Goal: Transaction & Acquisition: Download file/media

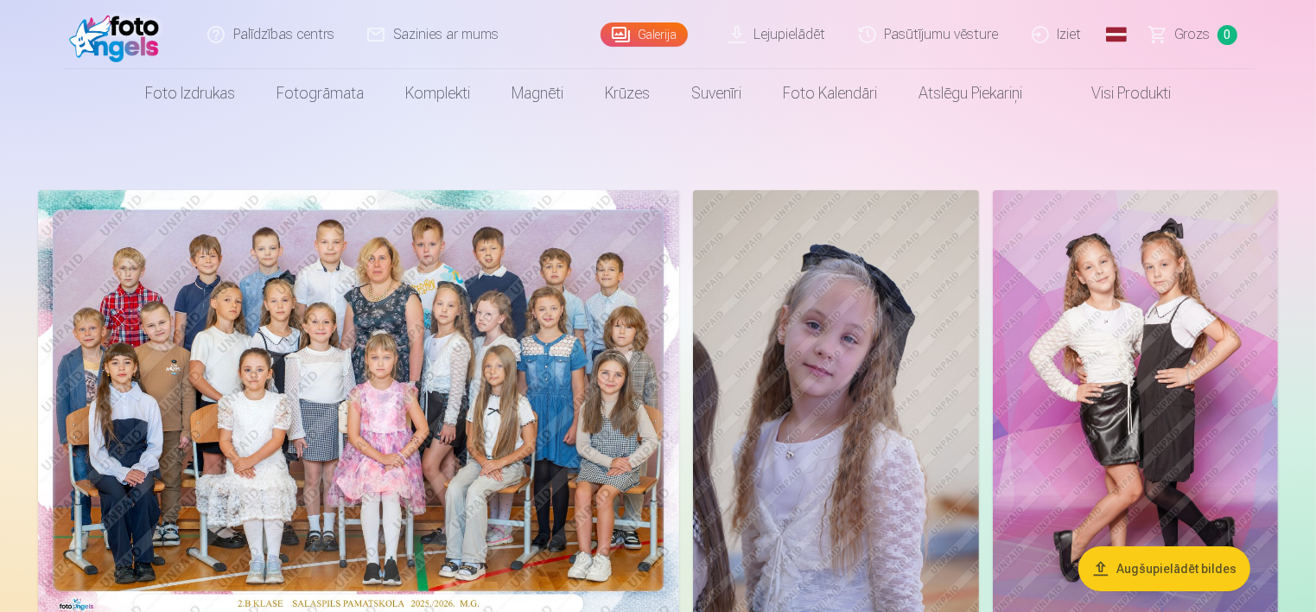
click at [802, 38] on link "Lejupielādēt" at bounding box center [778, 34] width 130 height 69
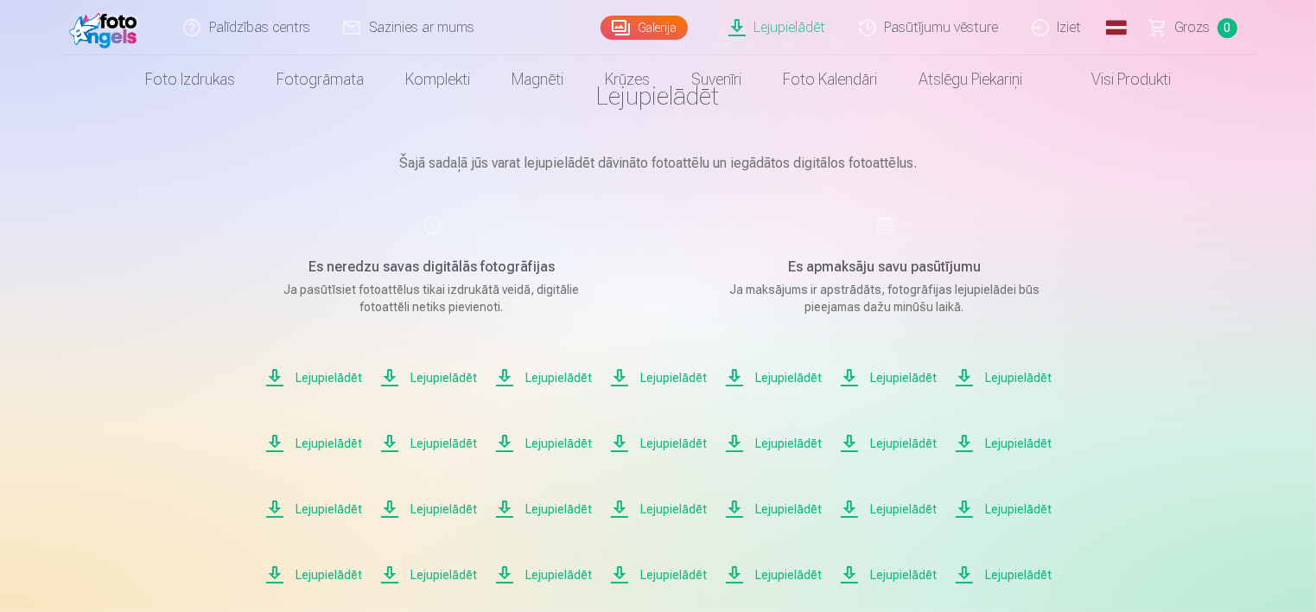
scroll to position [259, 0]
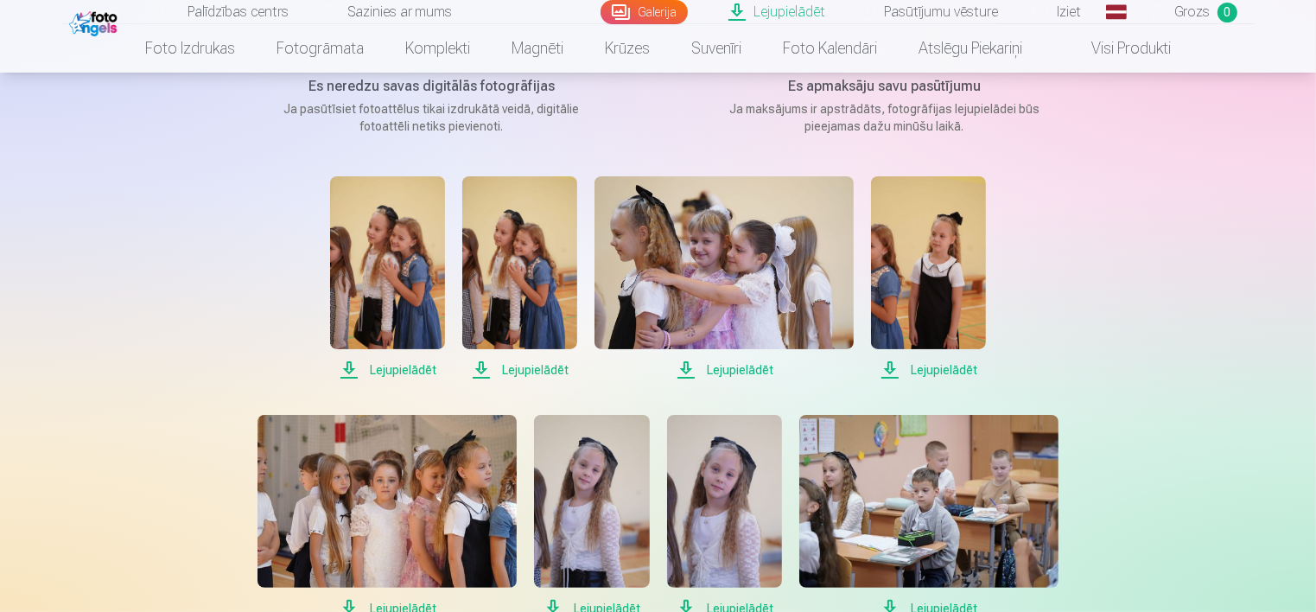
click at [398, 370] on span "Lejupielādēt" at bounding box center [387, 369] width 115 height 21
click at [541, 366] on span "Lejupielādēt" at bounding box center [519, 369] width 115 height 21
click at [733, 373] on span "Lejupielādēt" at bounding box center [724, 369] width 259 height 21
click at [933, 369] on span "Lejupielādēt" at bounding box center [928, 369] width 115 height 21
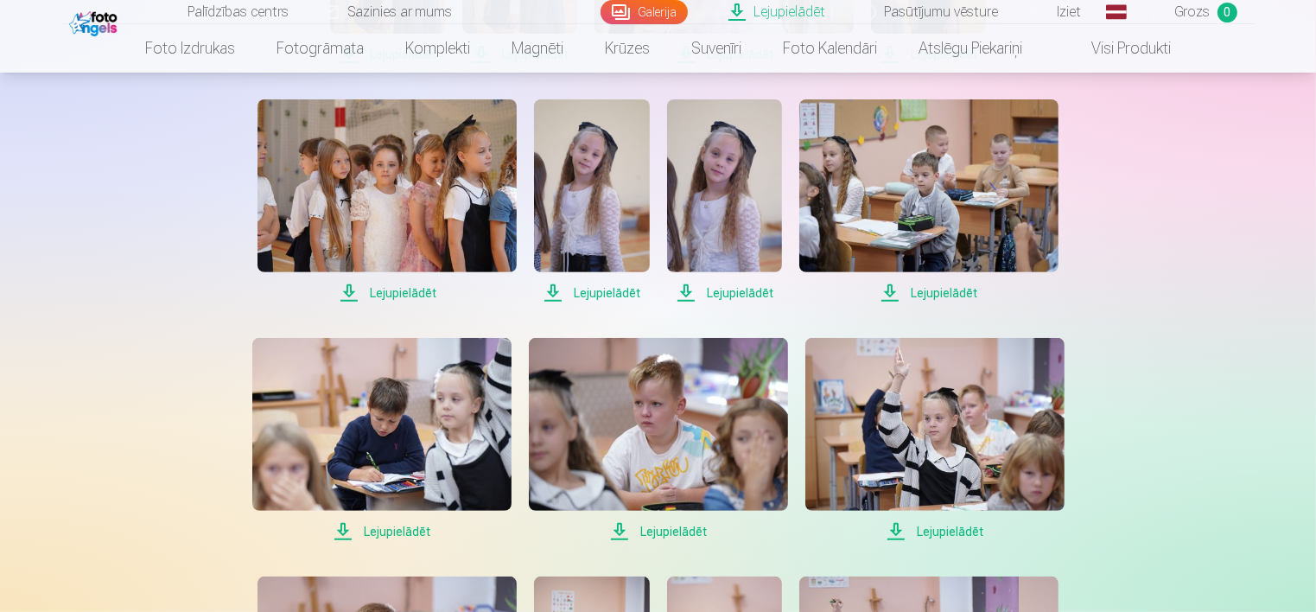
scroll to position [605, 0]
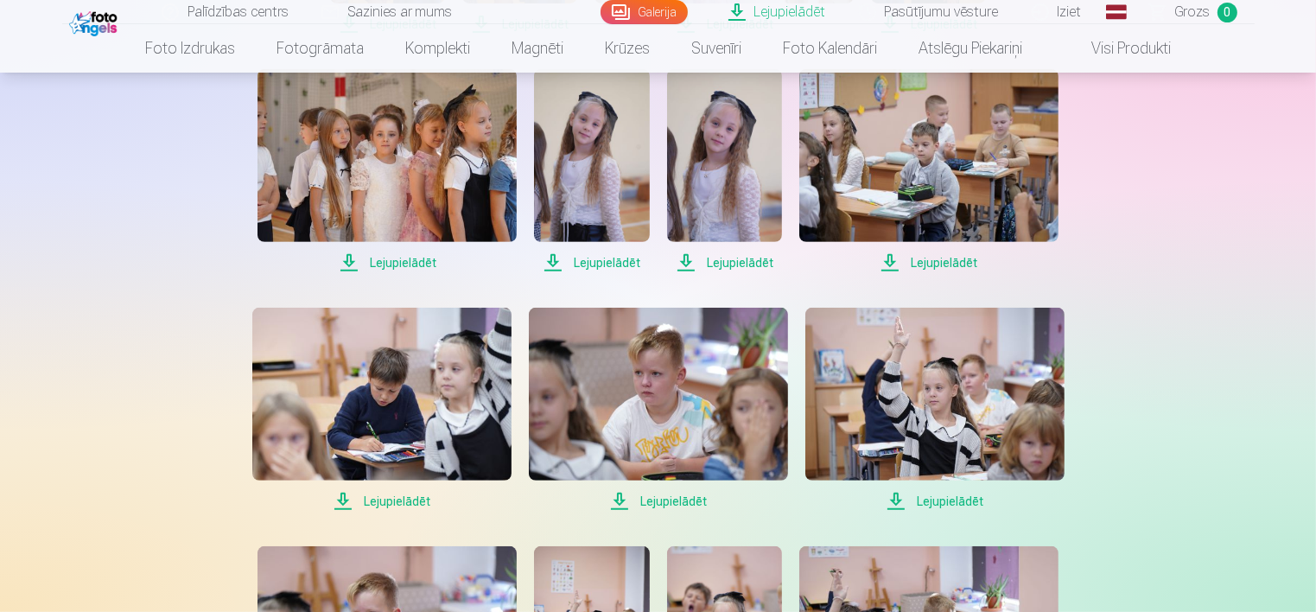
click at [415, 264] on span "Lejupielādēt" at bounding box center [387, 262] width 259 height 21
click at [608, 266] on span "Lejupielādēt" at bounding box center [591, 262] width 115 height 21
click at [741, 264] on span "Lejupielādēt" at bounding box center [724, 262] width 115 height 21
click at [940, 261] on span "Lejupielādēt" at bounding box center [928, 262] width 259 height 21
click at [376, 501] on span "Lejupielādēt" at bounding box center [381, 501] width 259 height 21
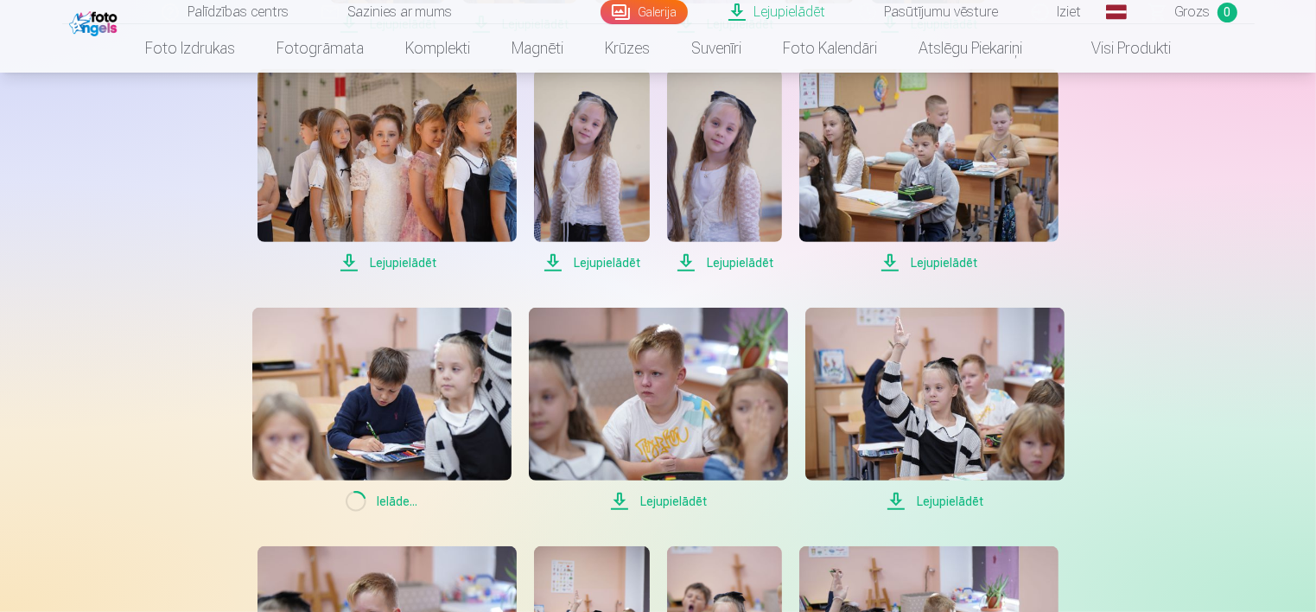
click at [671, 501] on span "Lejupielādēt" at bounding box center [658, 501] width 259 height 21
click at [954, 501] on span "Lejupielādēt" at bounding box center [934, 501] width 259 height 21
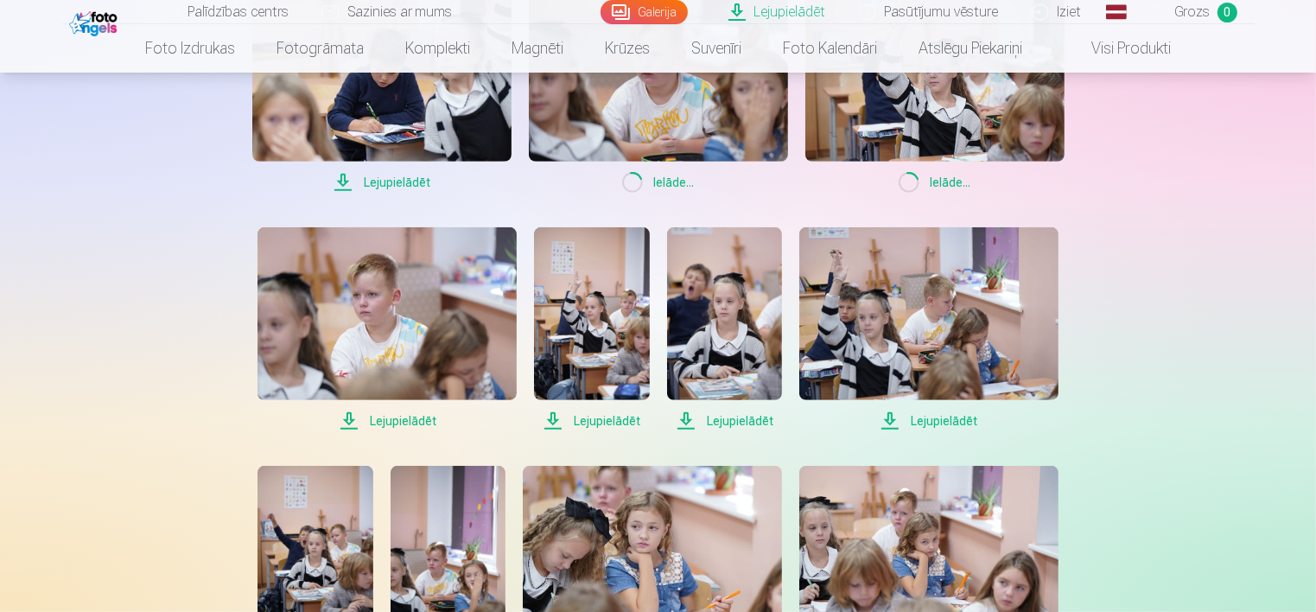
scroll to position [1037, 0]
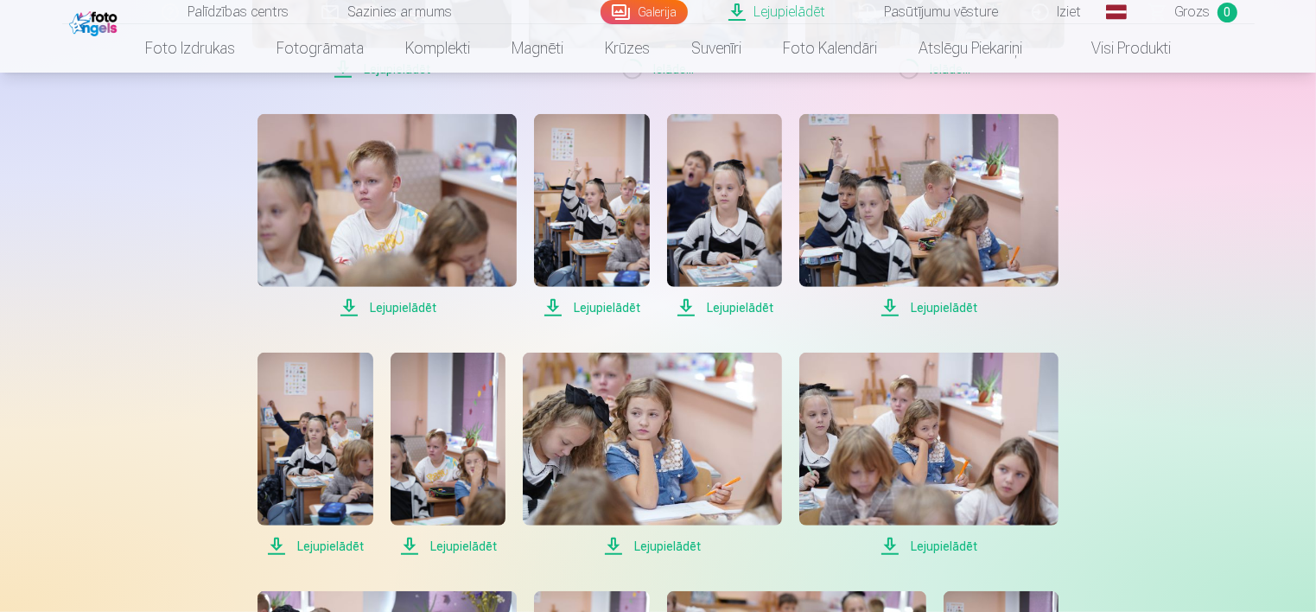
click at [399, 308] on span "Lejupielādēt" at bounding box center [387, 307] width 259 height 21
click at [612, 303] on span "Lejupielādēt" at bounding box center [591, 307] width 115 height 21
click at [733, 309] on span "Lejupielādēt" at bounding box center [724, 307] width 115 height 21
click at [951, 311] on span "Lejupielādēt" at bounding box center [928, 307] width 259 height 21
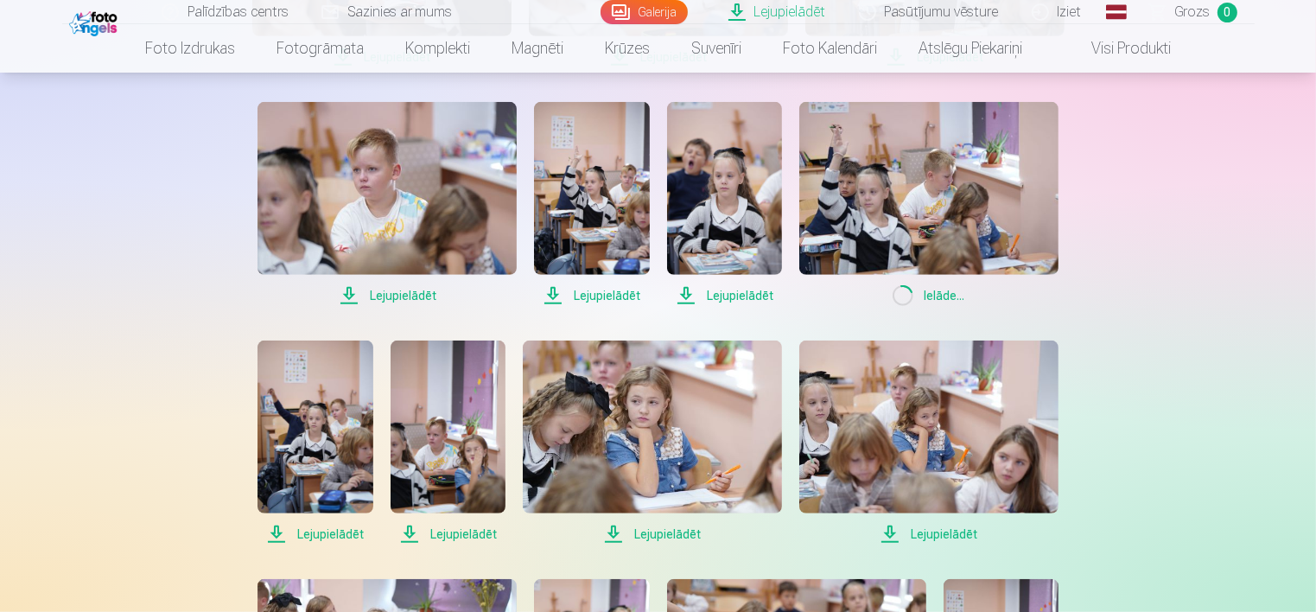
scroll to position [1296, 0]
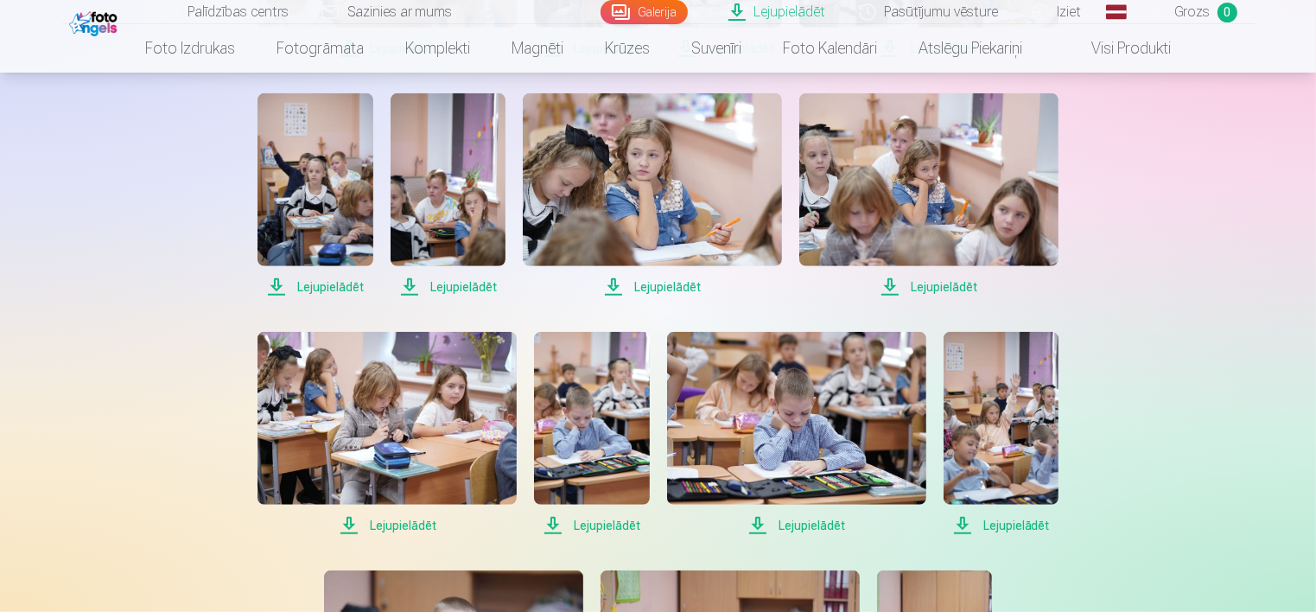
click at [349, 287] on span "Lejupielādēt" at bounding box center [315, 287] width 115 height 21
click at [456, 286] on span "Lejupielādēt" at bounding box center [448, 287] width 115 height 21
click at [654, 286] on span "Lejupielādēt" at bounding box center [652, 287] width 259 height 21
click at [927, 293] on span "Lejupielādēt" at bounding box center [928, 287] width 259 height 21
click at [408, 524] on span "Lejupielādēt" at bounding box center [387, 525] width 259 height 21
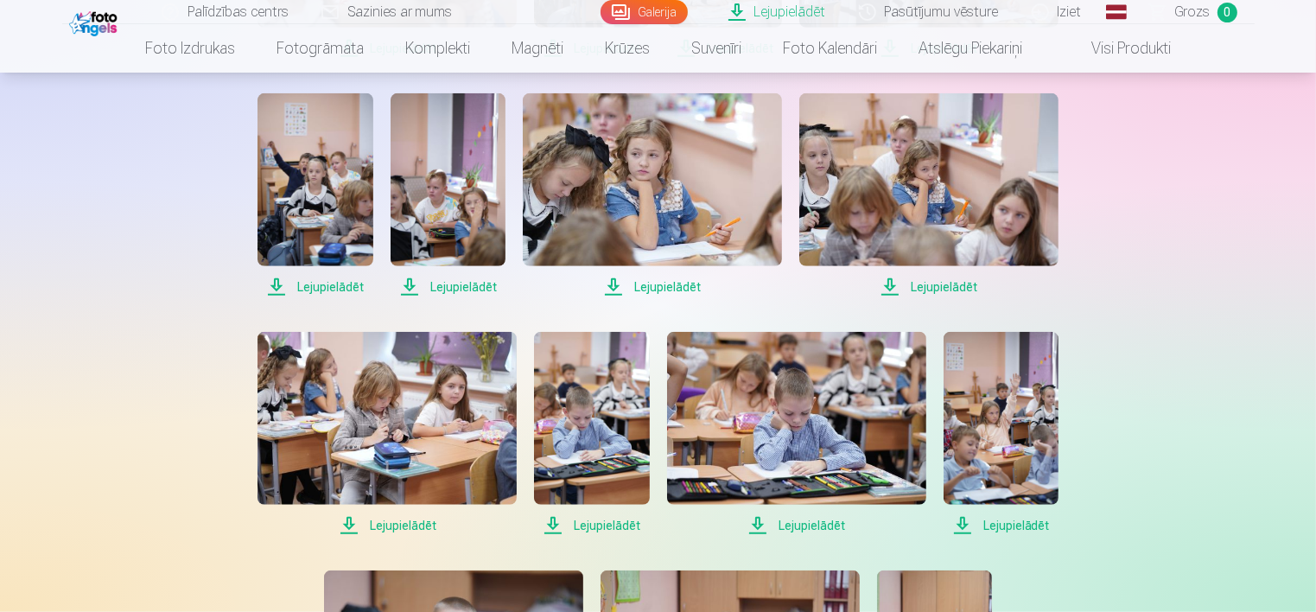
click at [593, 523] on span "Lejupielādēt" at bounding box center [591, 525] width 115 height 21
click at [826, 524] on span "Lejupielādēt" at bounding box center [796, 525] width 259 height 21
click at [1003, 525] on span "Lejupielādēt" at bounding box center [1001, 525] width 115 height 21
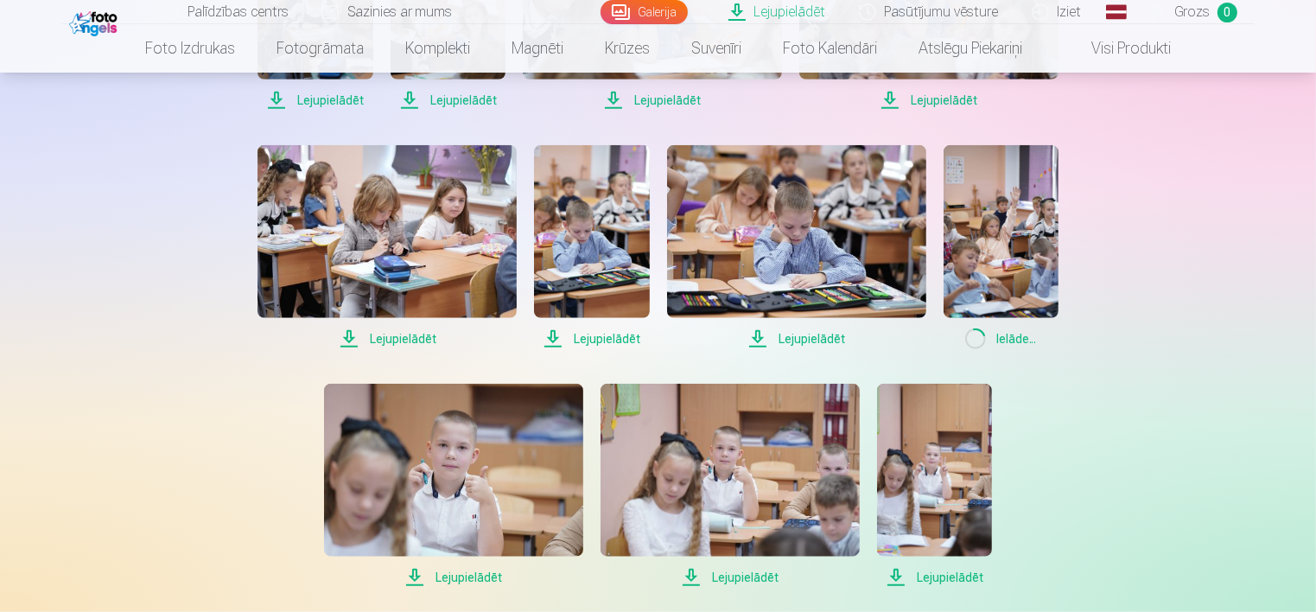
scroll to position [1556, 0]
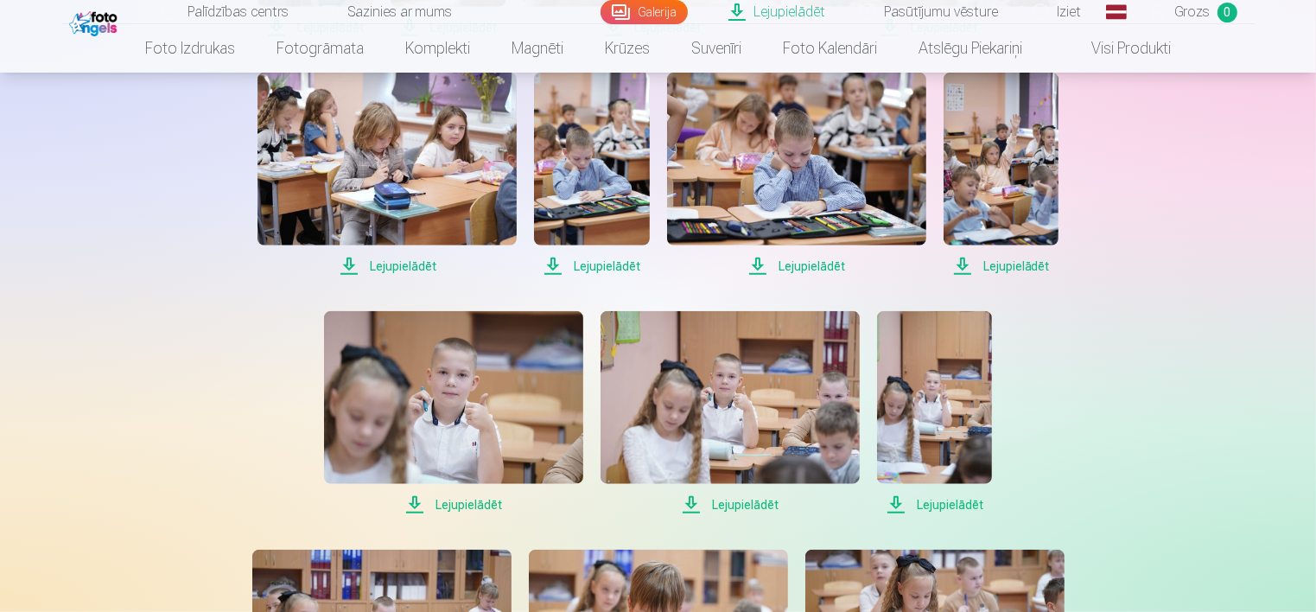
click at [496, 502] on span "Lejupielādēt" at bounding box center [453, 504] width 259 height 21
click at [724, 505] on span "Lejupielādēt" at bounding box center [730, 504] width 259 height 21
click at [919, 508] on span "Lejupielādēt" at bounding box center [934, 504] width 115 height 21
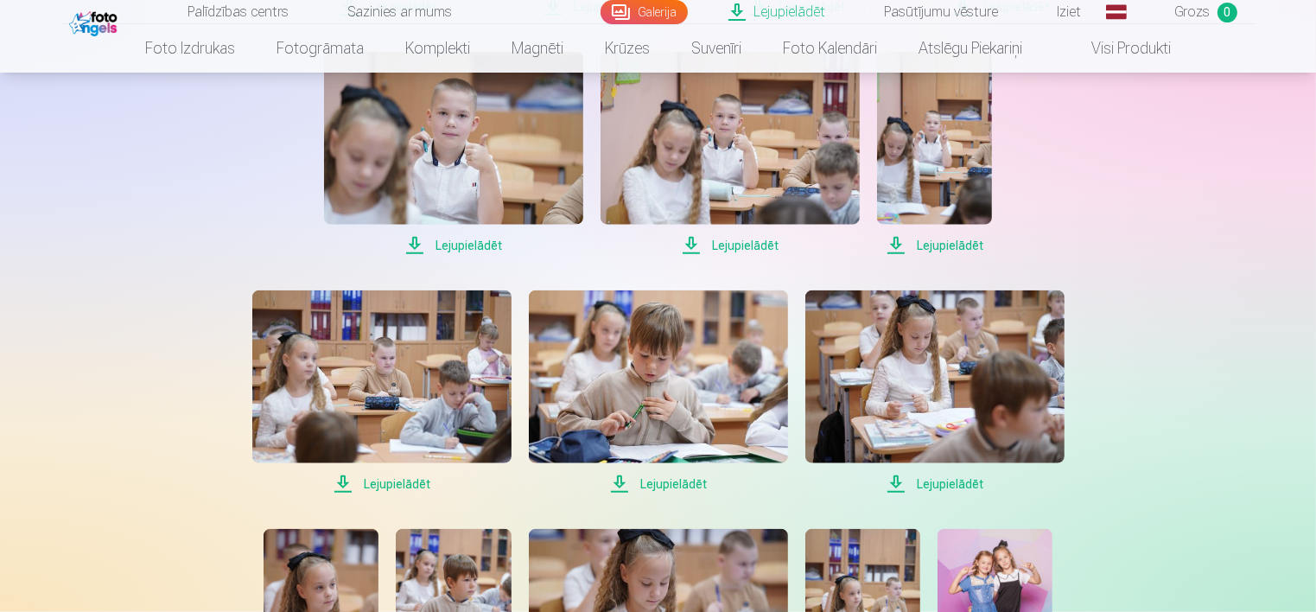
click at [404, 487] on span "Lejupielādēt" at bounding box center [381, 484] width 259 height 21
click at [670, 487] on span "Lejupielādēt" at bounding box center [658, 484] width 259 height 21
click at [951, 480] on span "Lejupielādēt" at bounding box center [934, 484] width 259 height 21
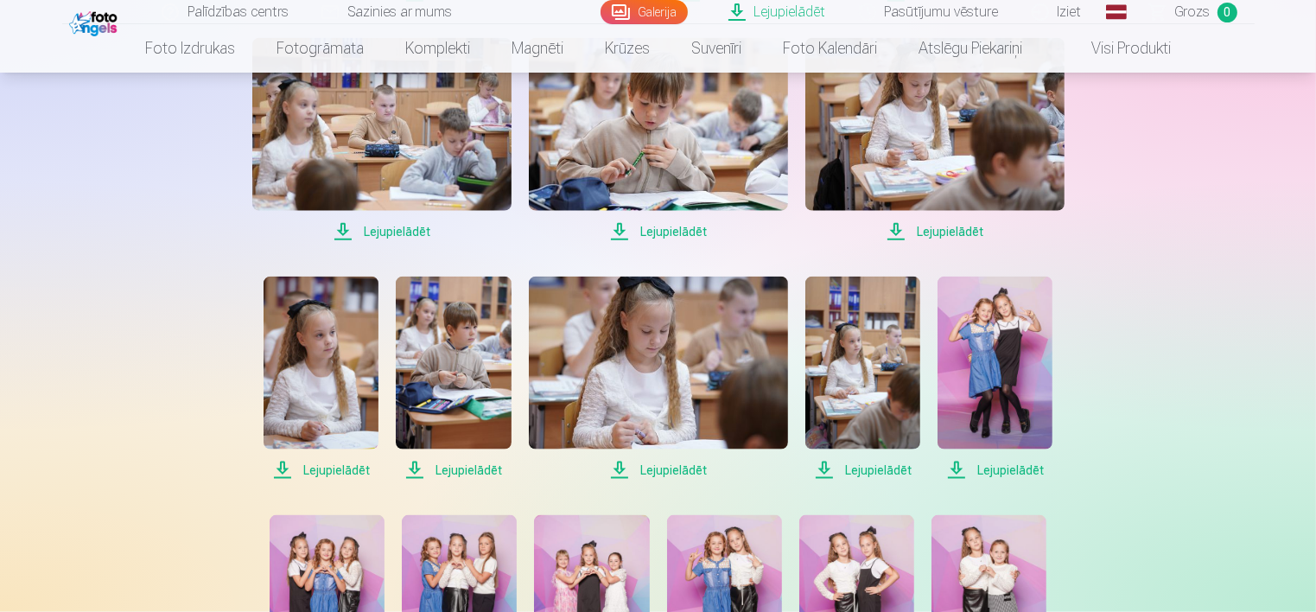
scroll to position [2160, 0]
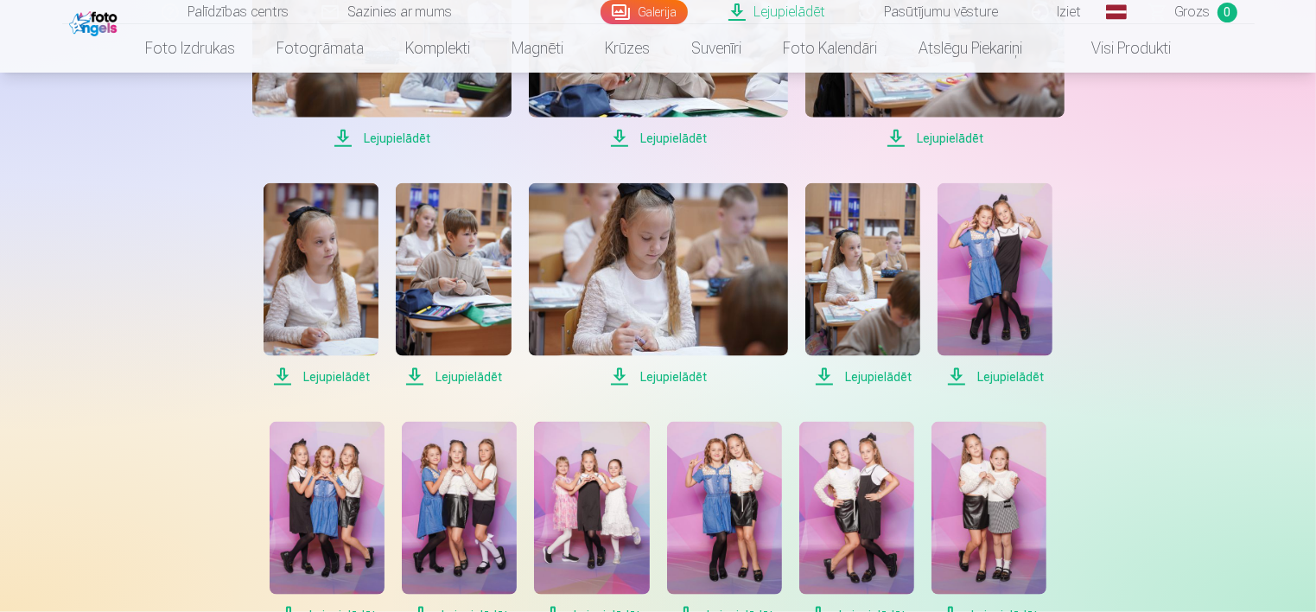
click at [363, 373] on span "Lejupielādēt" at bounding box center [321, 376] width 115 height 21
drag, startPoint x: 456, startPoint y: 379, endPoint x: 467, endPoint y: 382, distance: 10.7
click at [456, 379] on span "Lejupielādēt" at bounding box center [453, 376] width 115 height 21
click at [676, 379] on span "Lejupielādēt" at bounding box center [658, 376] width 259 height 21
click at [854, 378] on span "Lejupielādēt" at bounding box center [862, 376] width 115 height 21
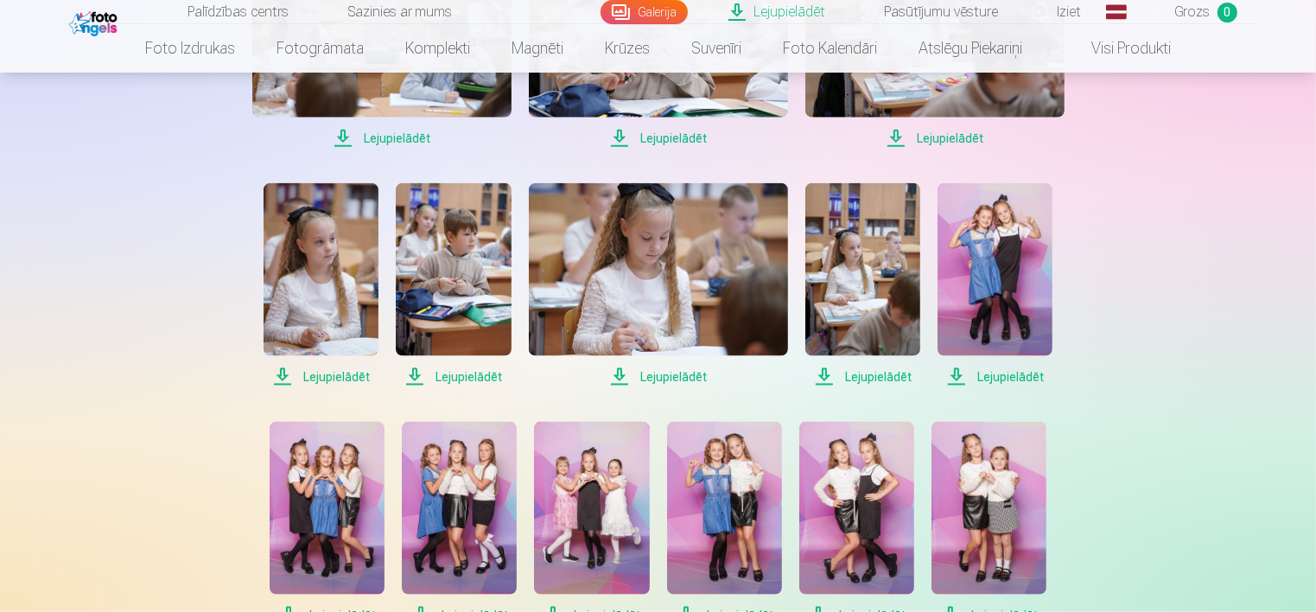
scroll to position [2247, 0]
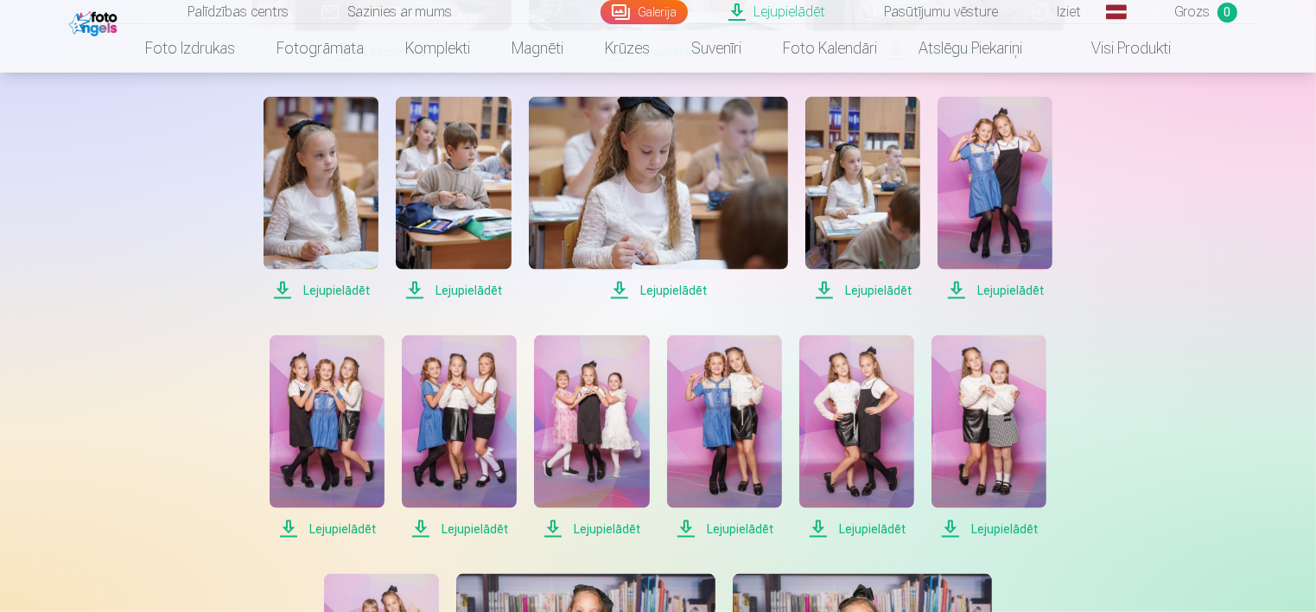
click at [982, 289] on span "Lejupielādēt" at bounding box center [995, 290] width 115 height 21
click at [341, 536] on span "Lejupielādēt" at bounding box center [327, 529] width 115 height 21
click at [474, 525] on span "Lejupielādēt" at bounding box center [459, 529] width 115 height 21
click at [610, 529] on span "Lejupielādēt" at bounding box center [591, 529] width 115 height 21
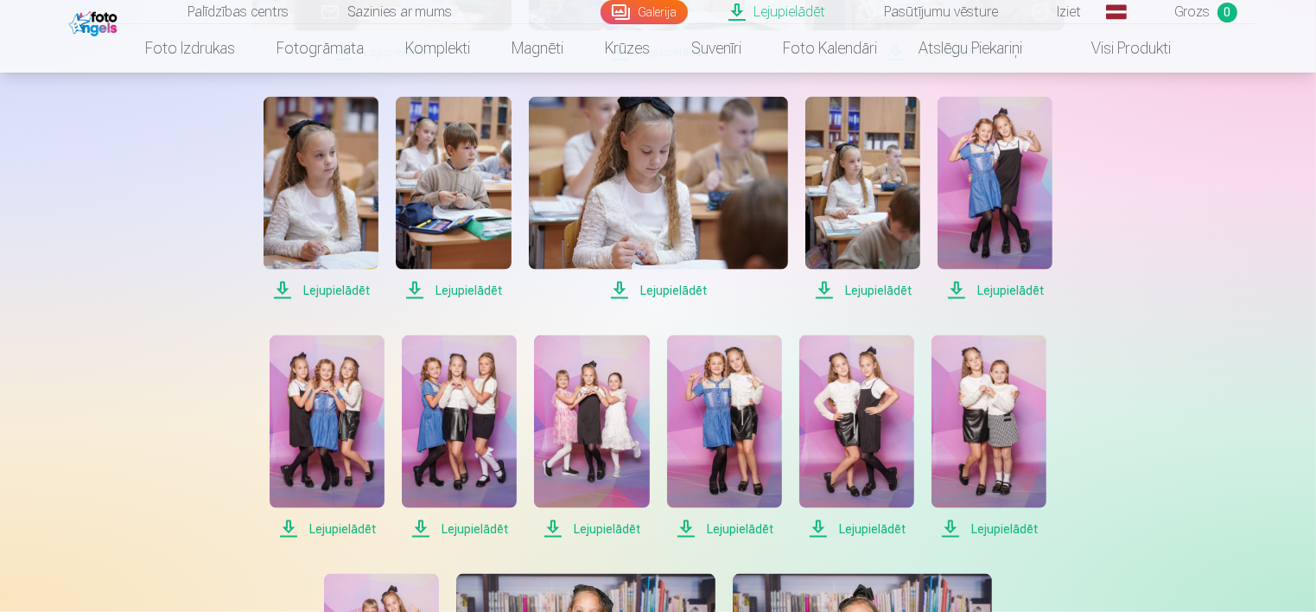
click at [707, 527] on span "Lejupielādēt" at bounding box center [724, 529] width 115 height 21
click at [878, 532] on span "Lejupielādēt" at bounding box center [856, 529] width 115 height 21
click at [1002, 532] on span "Lejupielādēt" at bounding box center [989, 529] width 115 height 21
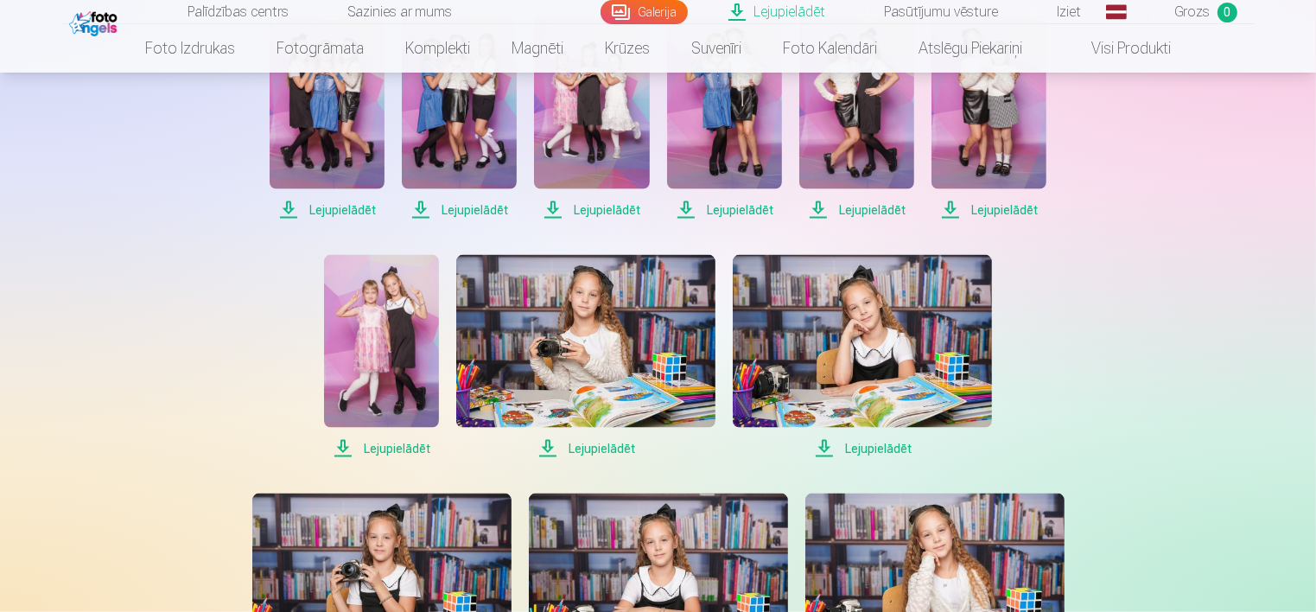
scroll to position [2593, 0]
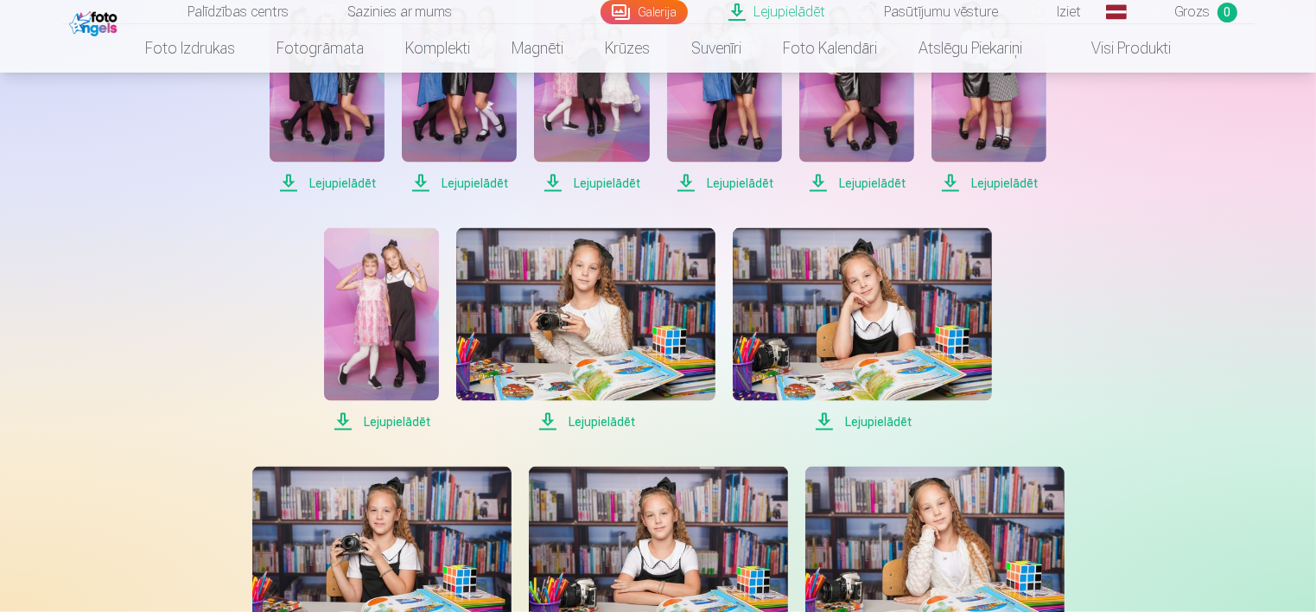
click at [398, 419] on span "Lejupielādēt" at bounding box center [381, 421] width 115 height 21
click at [588, 424] on span "Lejupielādēt" at bounding box center [585, 421] width 259 height 21
click at [858, 418] on span "Lejupielādēt" at bounding box center [862, 421] width 259 height 21
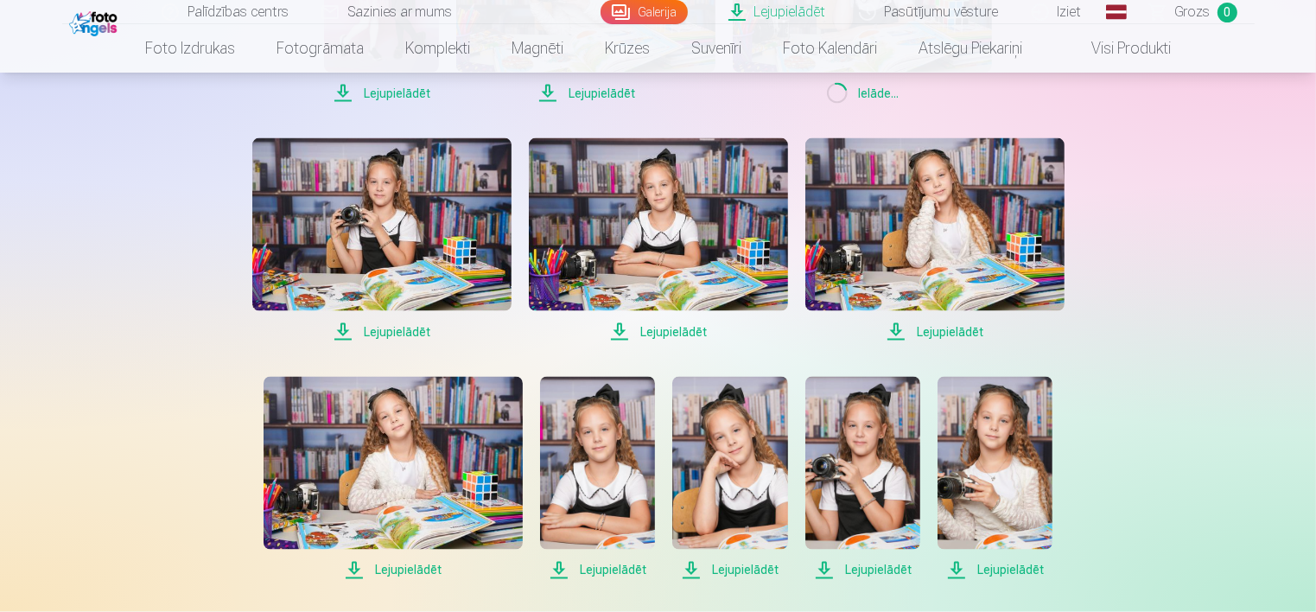
scroll to position [2938, 0]
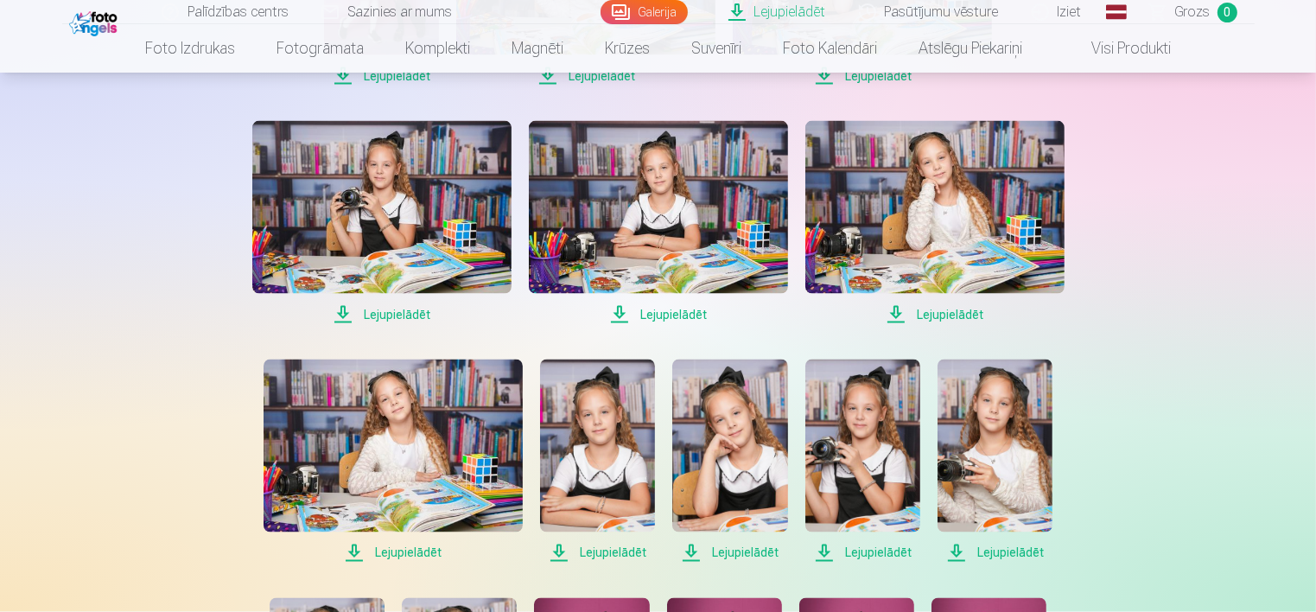
click at [411, 316] on span "Lejupielādēt" at bounding box center [381, 314] width 259 height 21
click at [683, 311] on span "Lejupielādēt" at bounding box center [658, 314] width 259 height 21
click at [935, 318] on span "Lejupielādēt" at bounding box center [934, 314] width 259 height 21
click at [429, 550] on span "Lejupielādēt" at bounding box center [393, 553] width 259 height 21
click at [598, 557] on span "Lejupielādēt" at bounding box center [597, 553] width 115 height 21
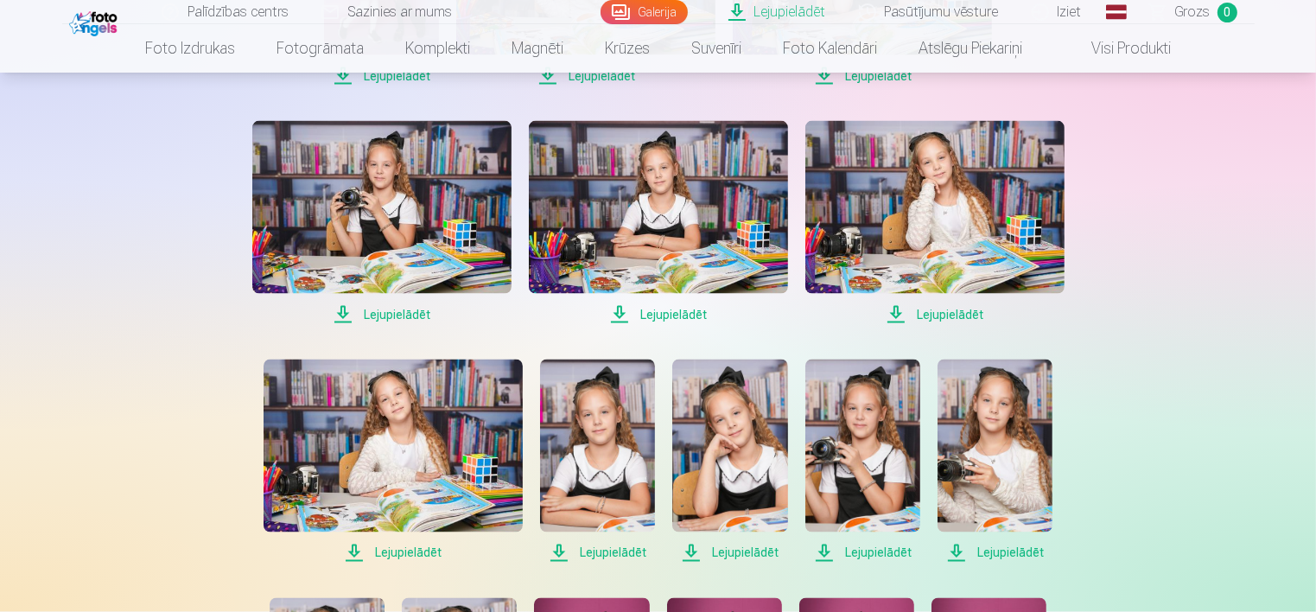
click at [733, 553] on span "Lejupielādēt" at bounding box center [729, 553] width 115 height 21
click at [851, 557] on span "Lejupielādēt" at bounding box center [862, 553] width 115 height 21
click at [992, 557] on span "Lejupielādēt" at bounding box center [995, 553] width 115 height 21
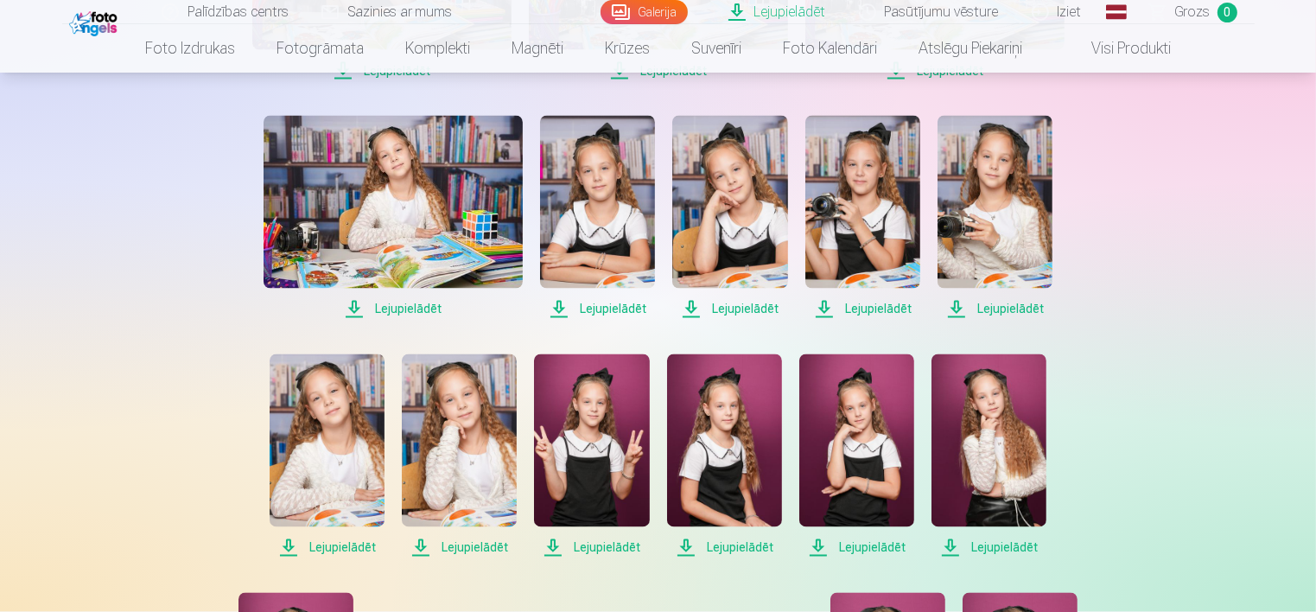
scroll to position [3197, 0]
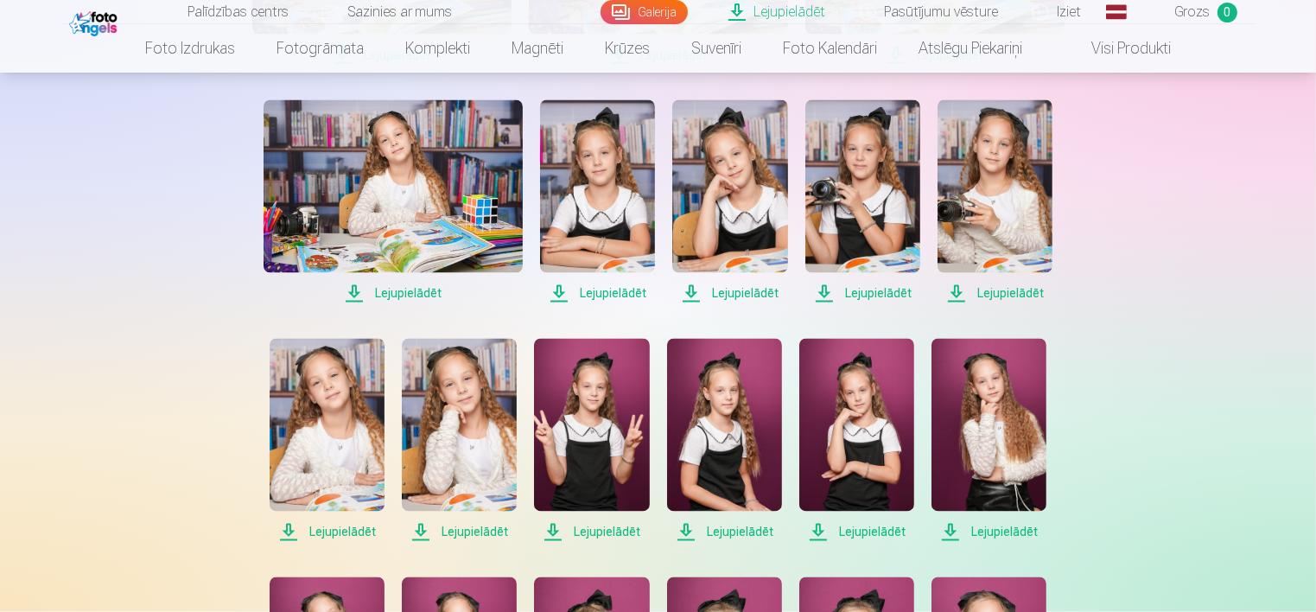
click at [367, 529] on span "Lejupielādēt" at bounding box center [327, 532] width 115 height 21
click at [464, 536] on span "Lejupielādēt" at bounding box center [459, 532] width 115 height 21
click at [622, 530] on span "Lejupielādēt" at bounding box center [591, 532] width 115 height 21
click at [758, 531] on span "Lejupielādēt" at bounding box center [724, 532] width 115 height 21
click at [850, 538] on span "Lejupielādēt" at bounding box center [856, 532] width 115 height 21
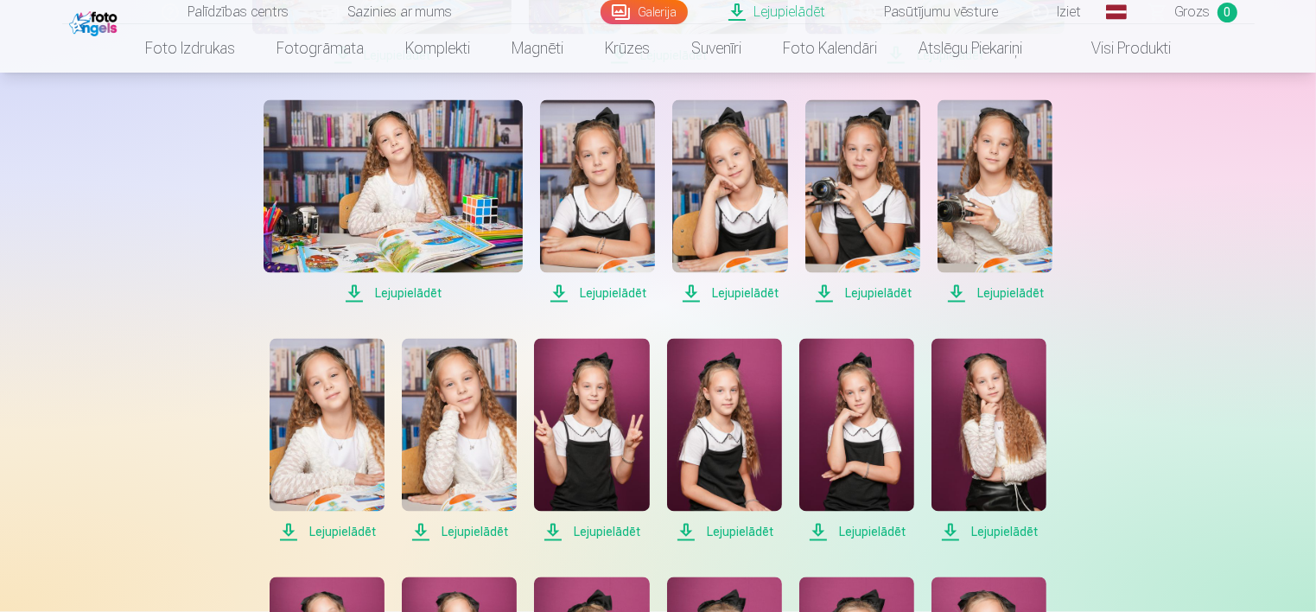
click at [1002, 532] on span "Lejupielādēt" at bounding box center [989, 532] width 115 height 21
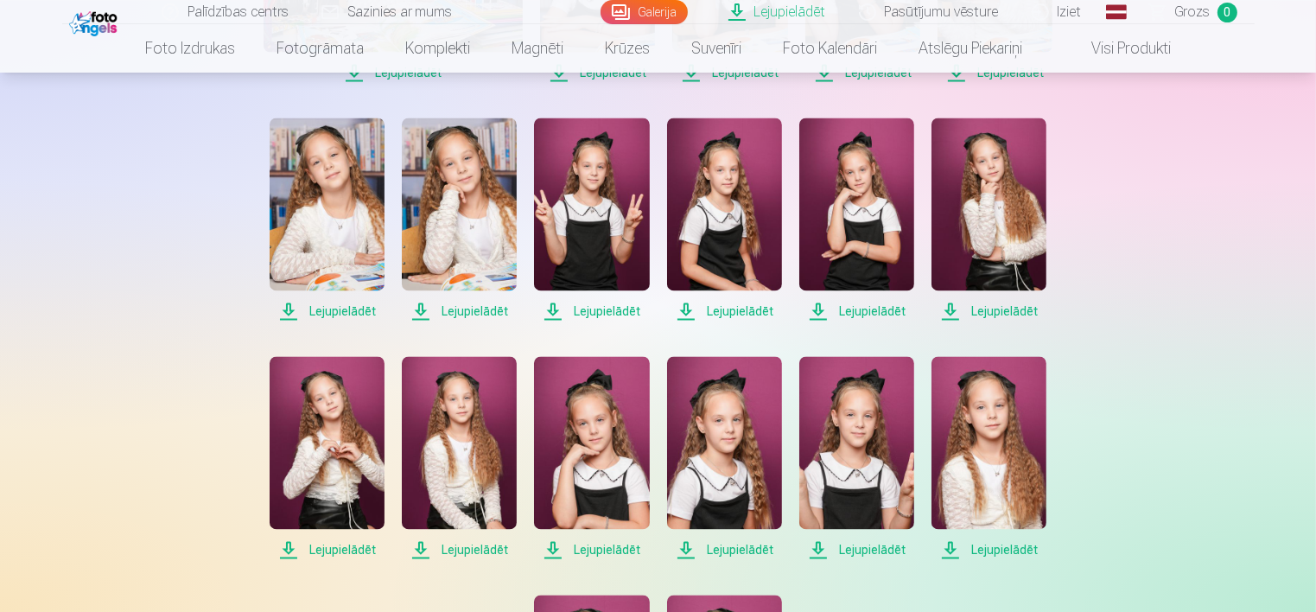
scroll to position [3457, 0]
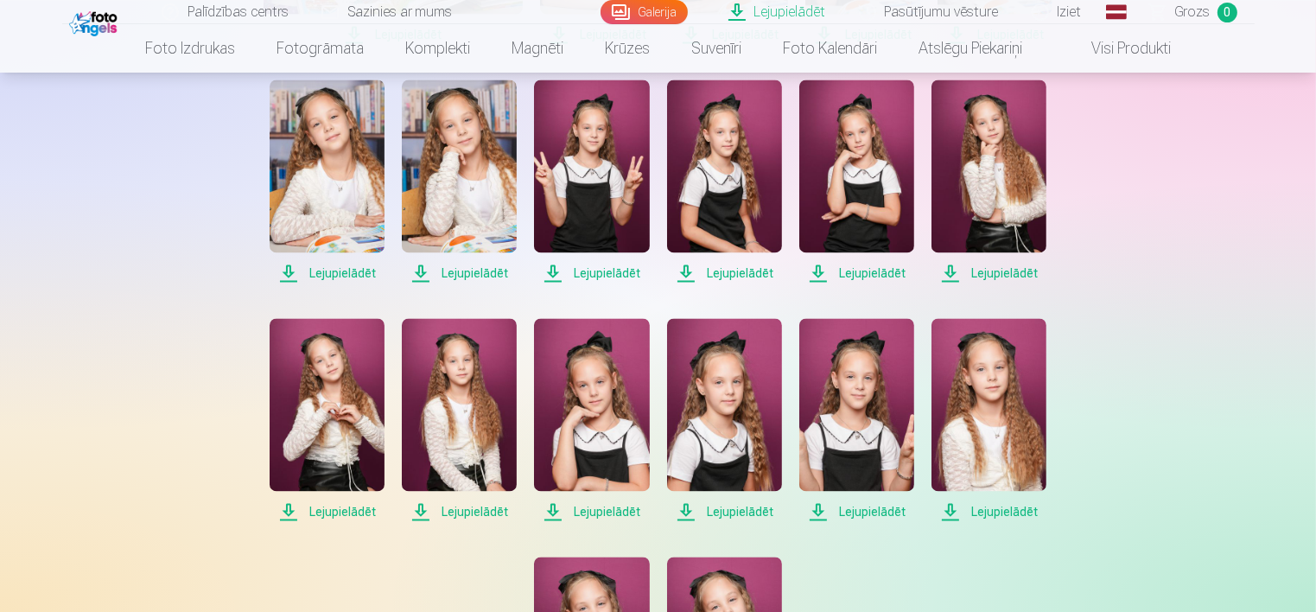
click at [339, 512] on span "Lejupielādēt" at bounding box center [327, 511] width 115 height 21
click at [470, 509] on span "Lejupielādēt" at bounding box center [459, 511] width 115 height 21
click at [615, 509] on span "Lejupielādēt" at bounding box center [591, 511] width 115 height 21
click at [733, 512] on span "Lejupielādēt" at bounding box center [724, 511] width 115 height 21
click at [880, 508] on span "Lejupielādēt" at bounding box center [856, 511] width 115 height 21
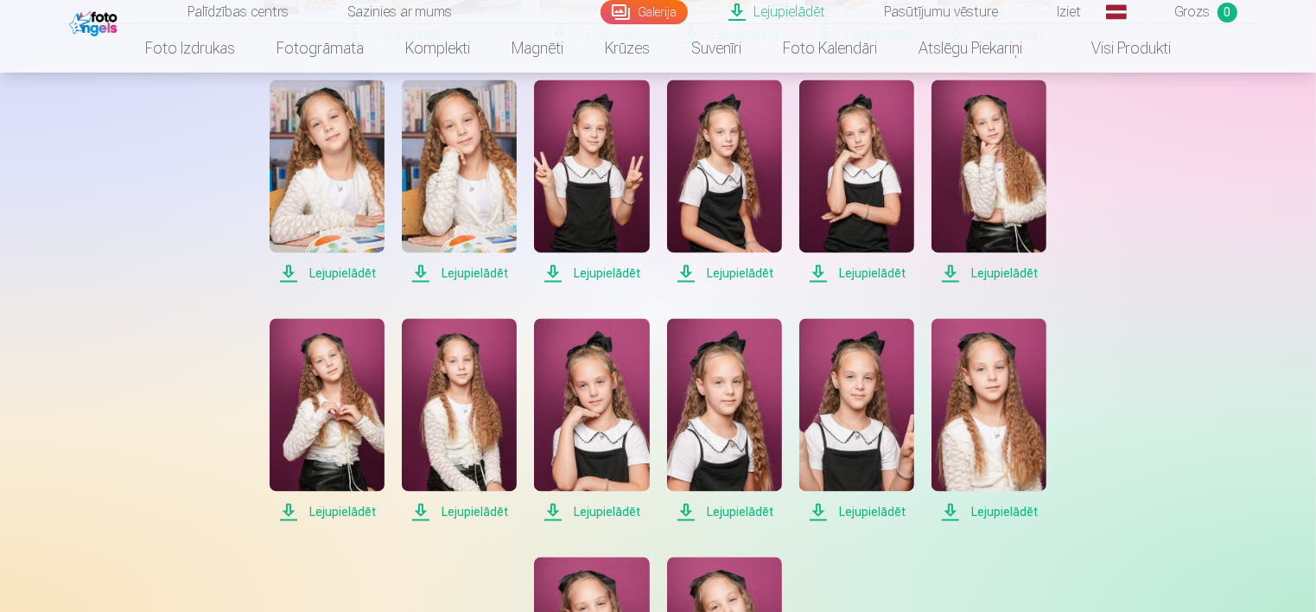
drag, startPoint x: 865, startPoint y: 553, endPoint x: 879, endPoint y: 551, distance: 13.9
click at [988, 506] on span "Lejupielādēt" at bounding box center [989, 511] width 115 height 21
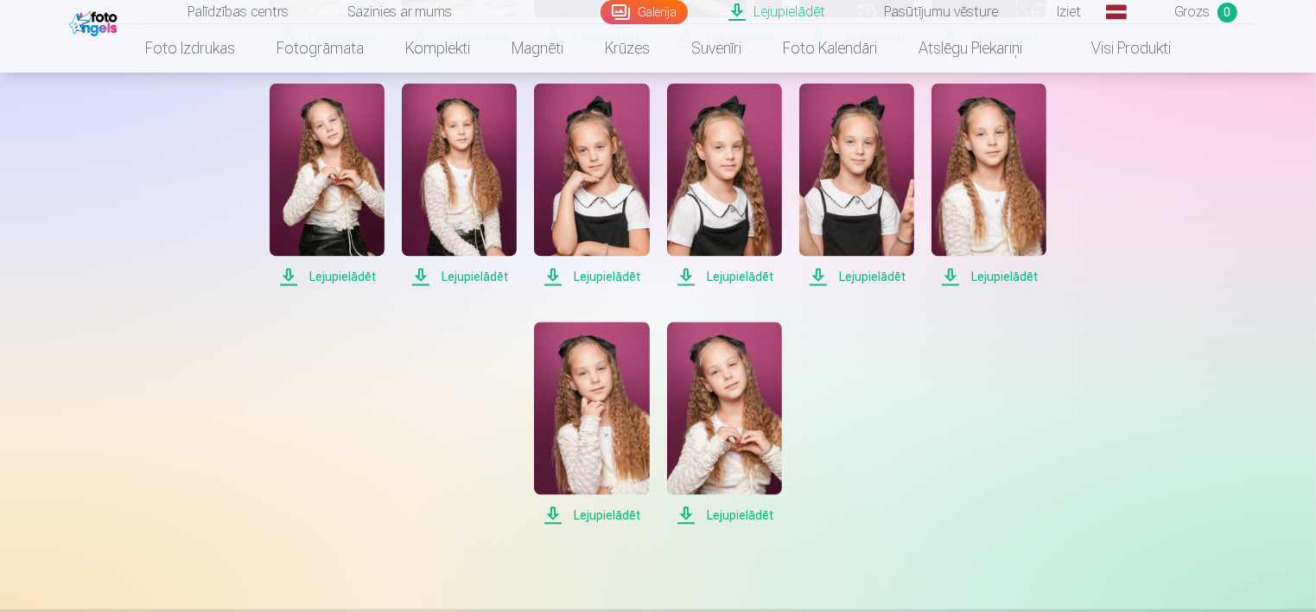
scroll to position [3716, 0]
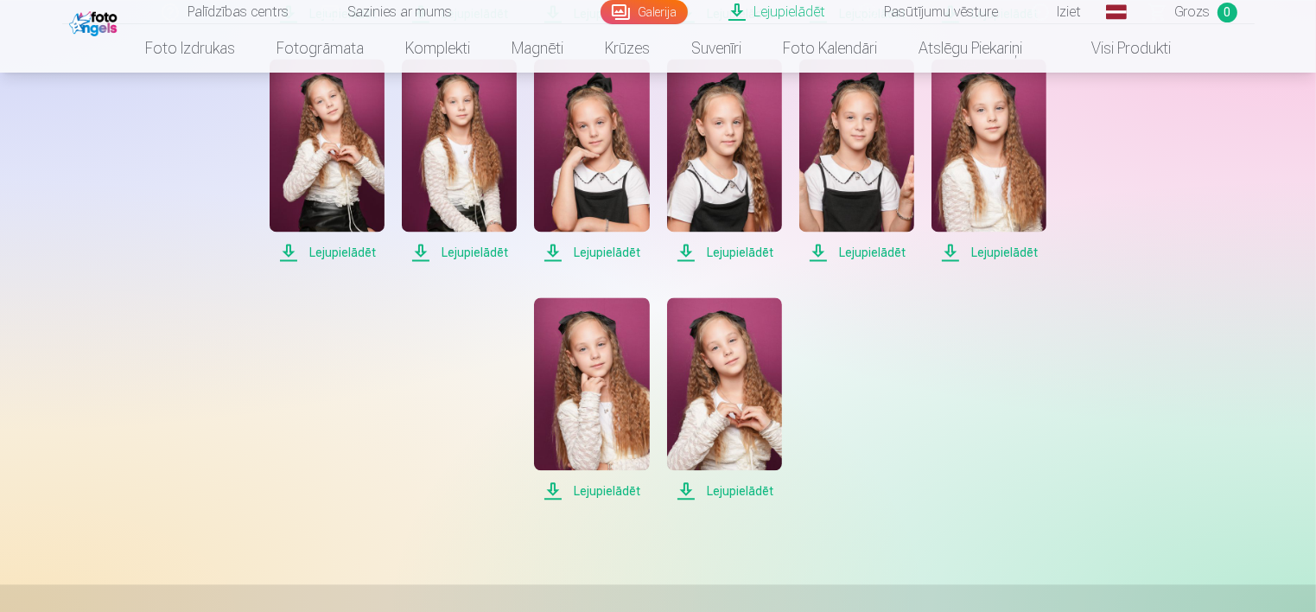
click at [607, 491] on span "Lejupielādēt" at bounding box center [591, 490] width 115 height 21
click at [736, 491] on span "Lejupielādēt" at bounding box center [724, 490] width 115 height 21
